Goal: Task Accomplishment & Management: Use online tool/utility

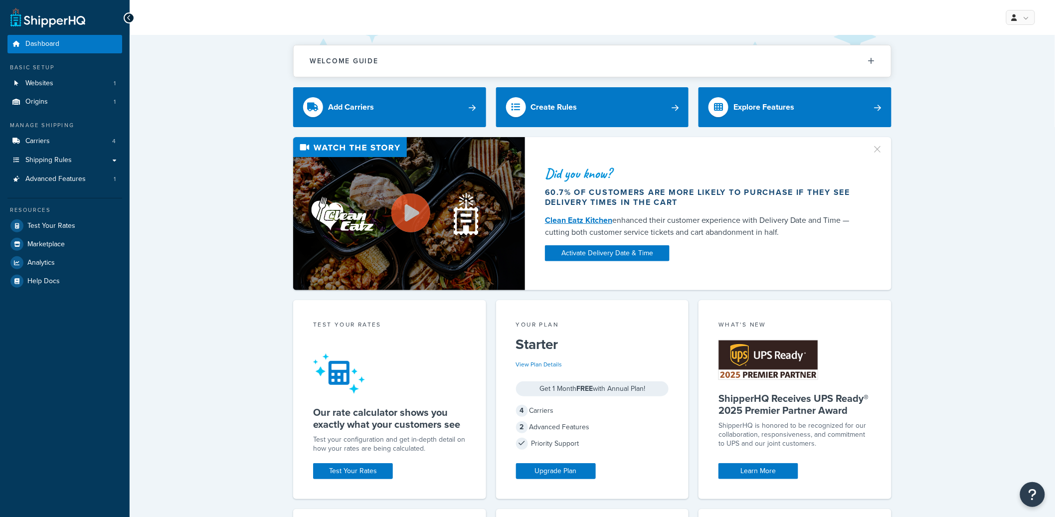
click at [64, 214] on div "Resources Test Your Rates Marketplace Analytics Help Docs" at bounding box center [64, 244] width 115 height 92
click at [62, 227] on span "Test Your Rates" at bounding box center [51, 226] width 48 height 8
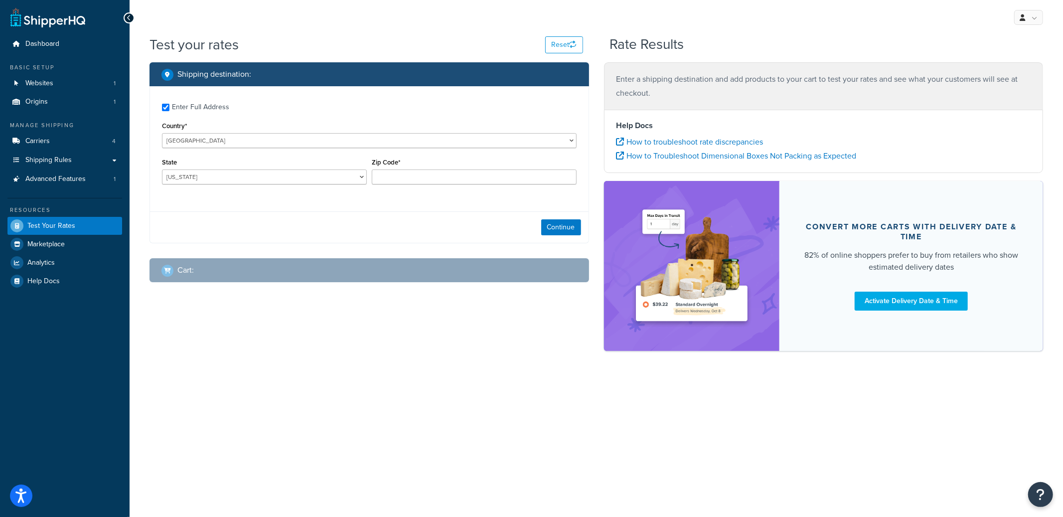
checkbox input "true"
type input "78373"
select select "[GEOGRAPHIC_DATA]"
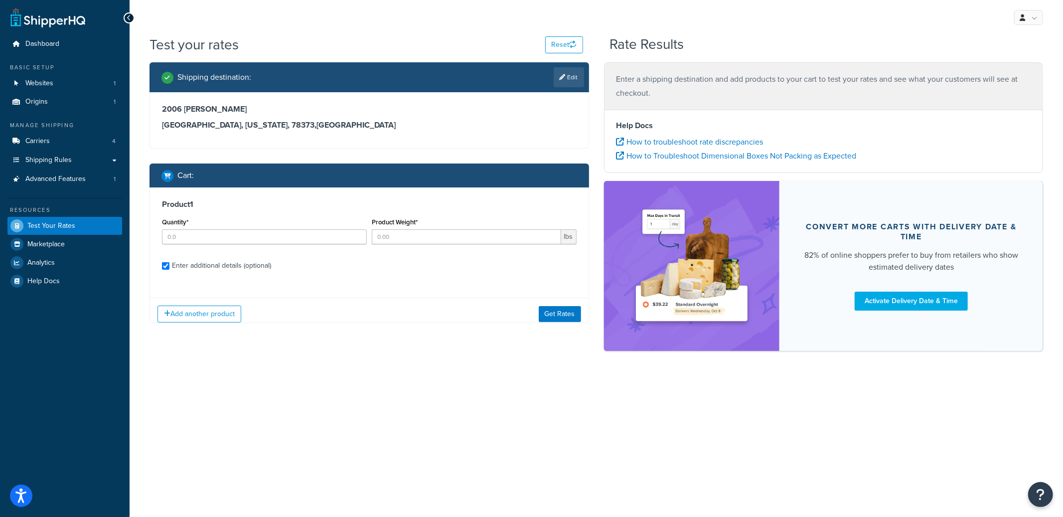
checkbox input "true"
type input "1"
type input "0.72"
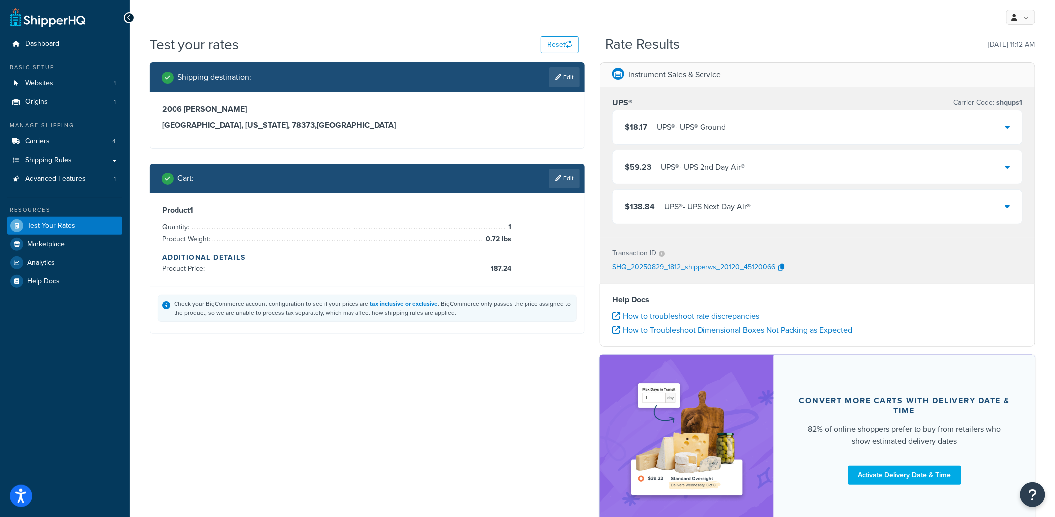
click at [979, 122] on div "$18.17 UPS® - UPS® Ground" at bounding box center [817, 127] width 409 height 34
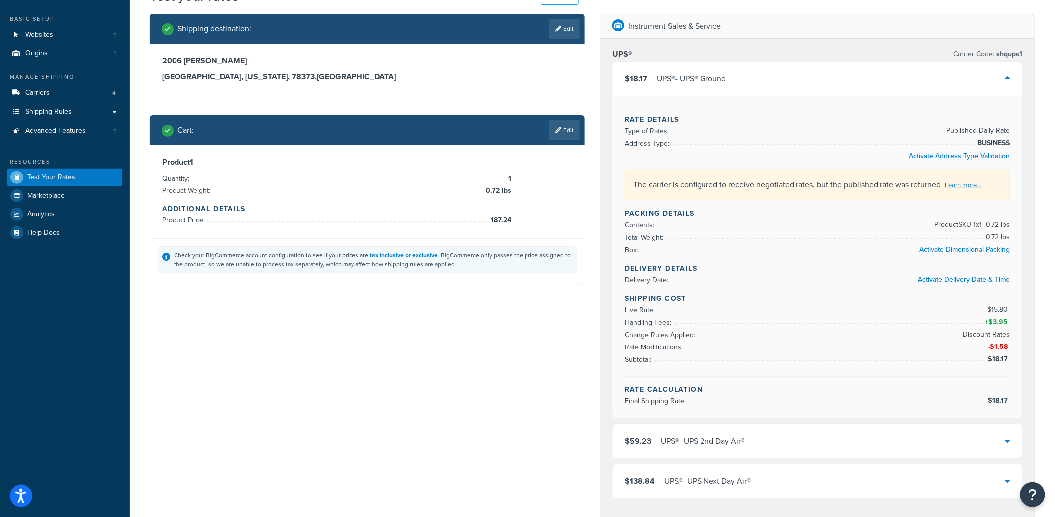
scroll to position [51, 0]
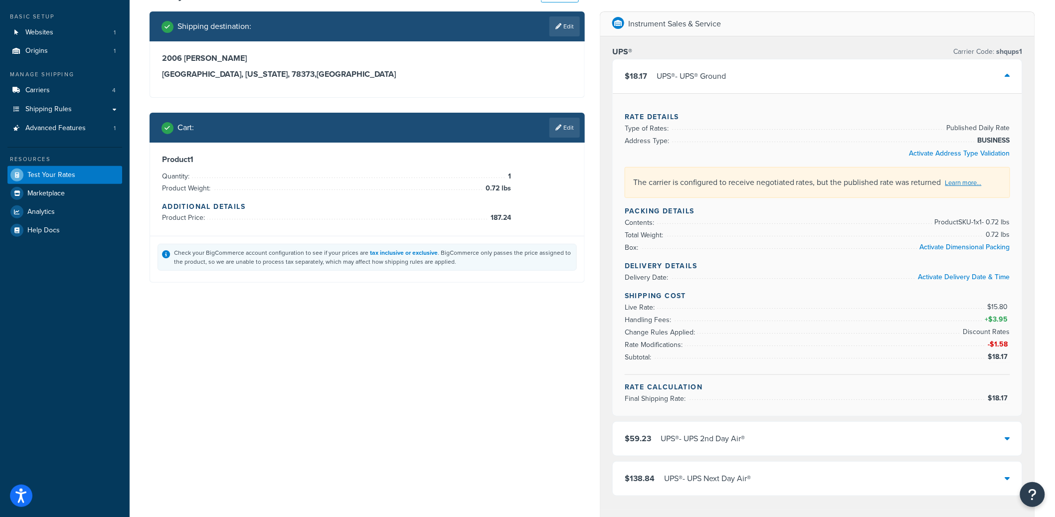
click at [774, 76] on div "$18.17 UPS® - UPS® Ground" at bounding box center [817, 76] width 409 height 34
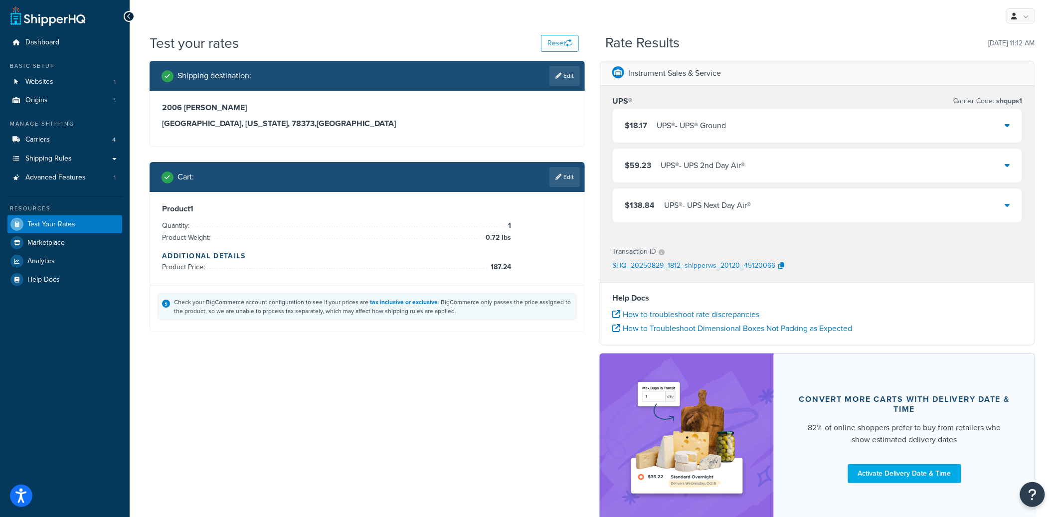
scroll to position [0, 0]
